Goal: Task Accomplishment & Management: Manage account settings

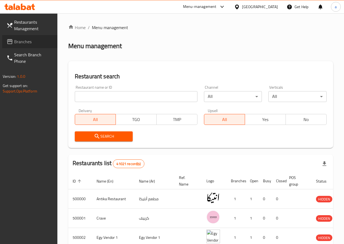
click at [31, 39] on span "Branches" at bounding box center [33, 41] width 39 height 7
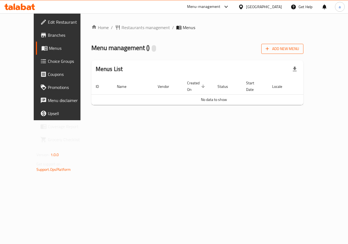
click at [299, 50] on span "Add New Menu" at bounding box center [282, 48] width 33 height 7
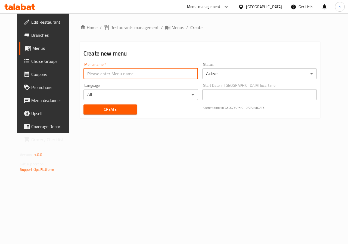
click at [158, 73] on input "text" at bounding box center [140, 73] width 115 height 11
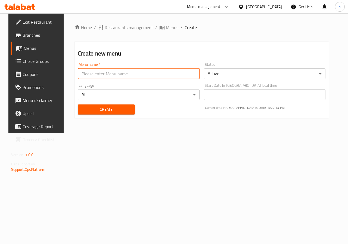
click at [132, 75] on input "text" at bounding box center [139, 73] width 122 height 11
type input "+"
type input "9/9"
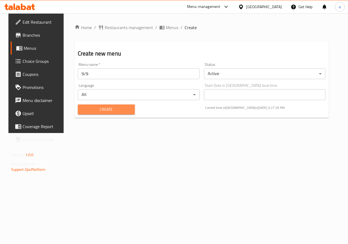
drag, startPoint x: 111, startPoint y: 107, endPoint x: 122, endPoint y: 104, distance: 11.5
click at [111, 107] on span "Create" at bounding box center [106, 109] width 48 height 7
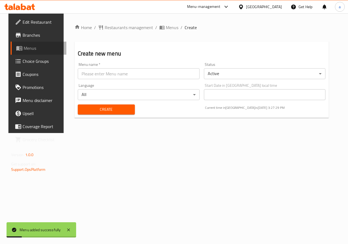
click at [32, 51] on span "Menus" at bounding box center [43, 48] width 39 height 7
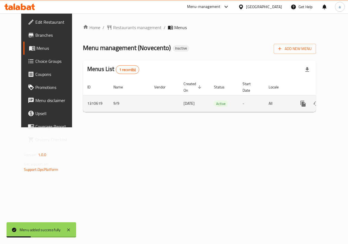
click at [339, 103] on icon "enhanced table" at bounding box center [342, 103] width 7 height 7
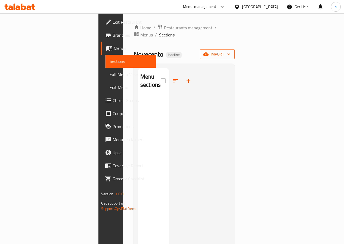
click at [235, 49] on button "import" at bounding box center [217, 54] width 35 height 10
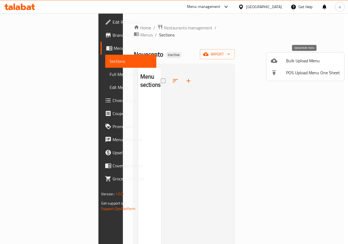
click at [310, 63] on span "Bulk Upload Menu" at bounding box center [313, 60] width 54 height 7
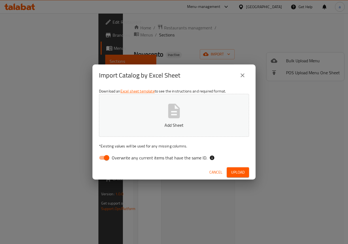
click at [118, 157] on span "Overwrite any current items that have the same ID." at bounding box center [159, 157] width 95 height 7
click at [118, 157] on input "Overwrite any current items that have the same ID." at bounding box center [106, 158] width 31 height 10
checkbox input "false"
click at [239, 169] on span "Upload" at bounding box center [238, 172] width 14 height 7
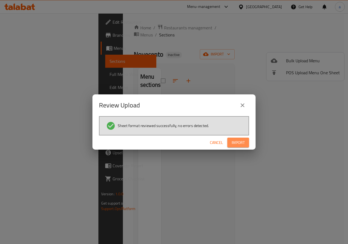
click at [237, 147] on button "Import" at bounding box center [238, 143] width 22 height 10
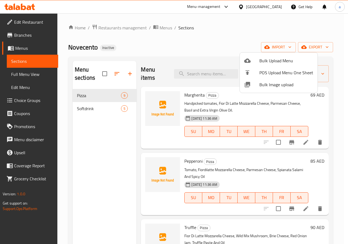
click at [330, 126] on div at bounding box center [174, 122] width 348 height 244
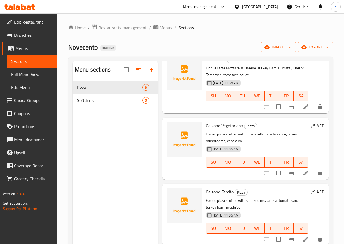
scroll to position [374, 0]
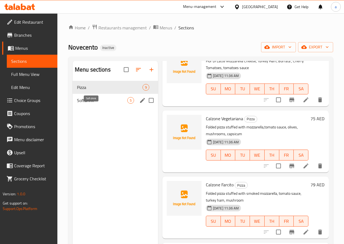
click at [103, 104] on span "Softdrink" at bounding box center [102, 100] width 50 height 7
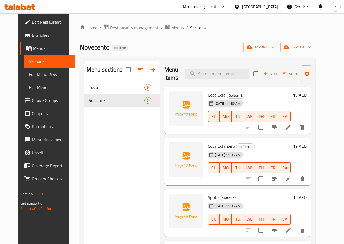
click at [29, 74] on span "Full Menu View" at bounding box center [50, 74] width 42 height 7
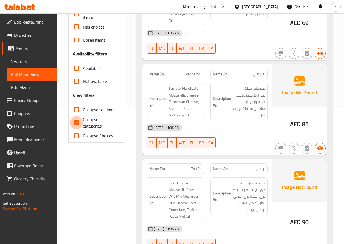
click at [74, 122] on input "Collapse categories" at bounding box center [76, 122] width 13 height 13
checkbox input "false"
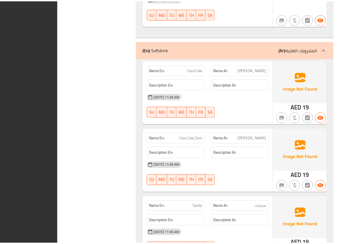
scroll to position [1121, 0]
